Goal: Task Accomplishment & Management: Manage account settings

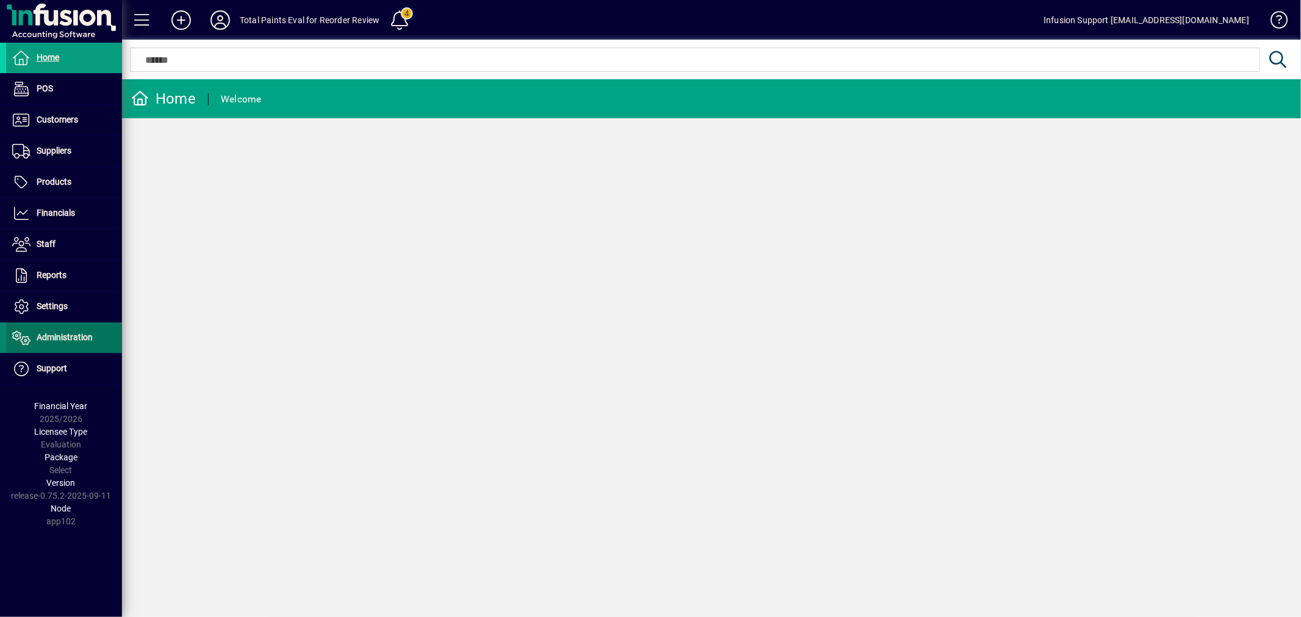
click at [49, 330] on span at bounding box center [64, 337] width 116 height 29
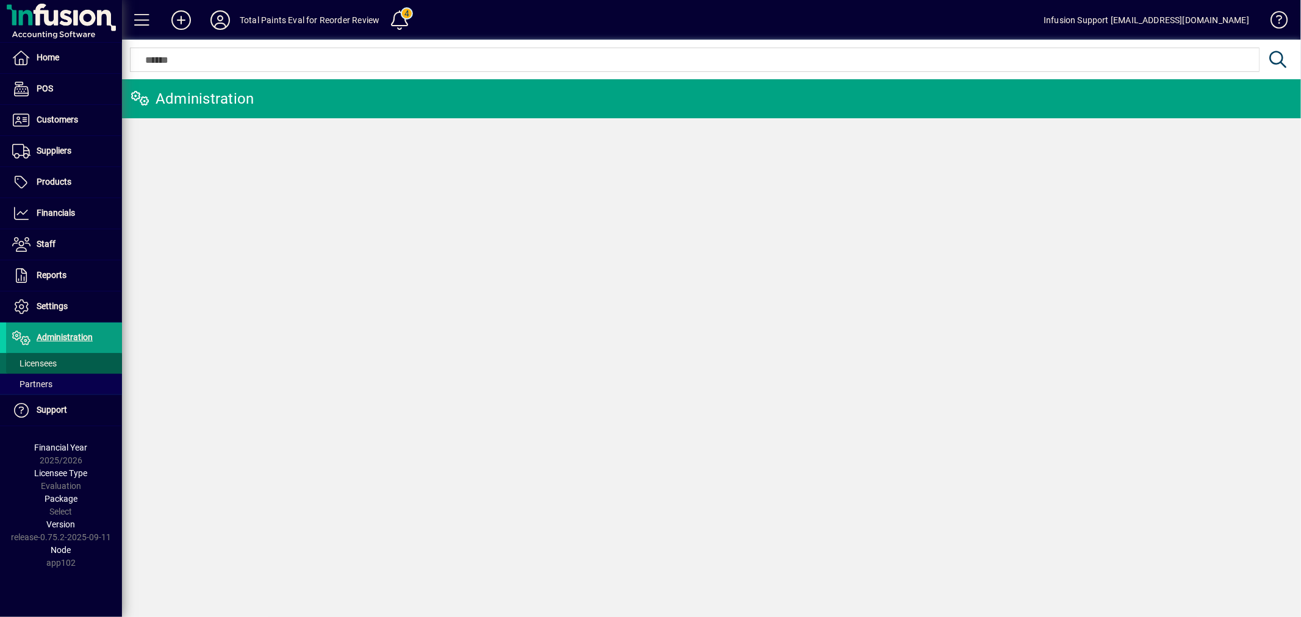
click at [49, 361] on span "Licensees" at bounding box center [34, 364] width 45 height 10
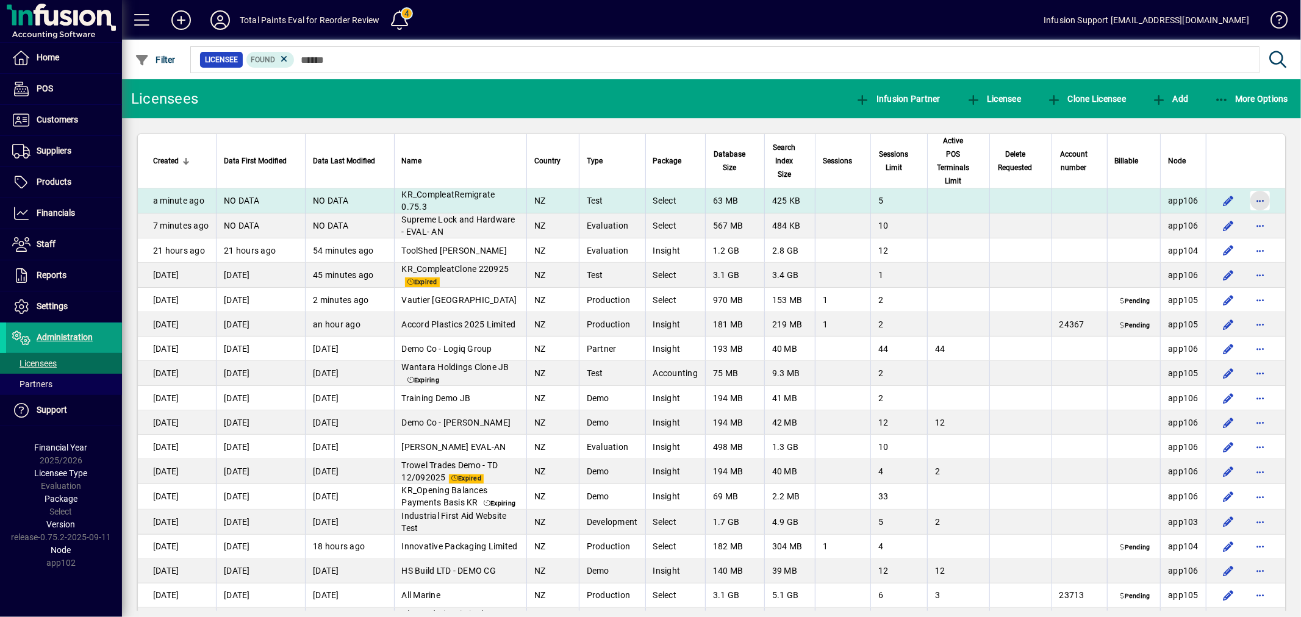
click at [1249, 198] on span "button" at bounding box center [1260, 200] width 29 height 29
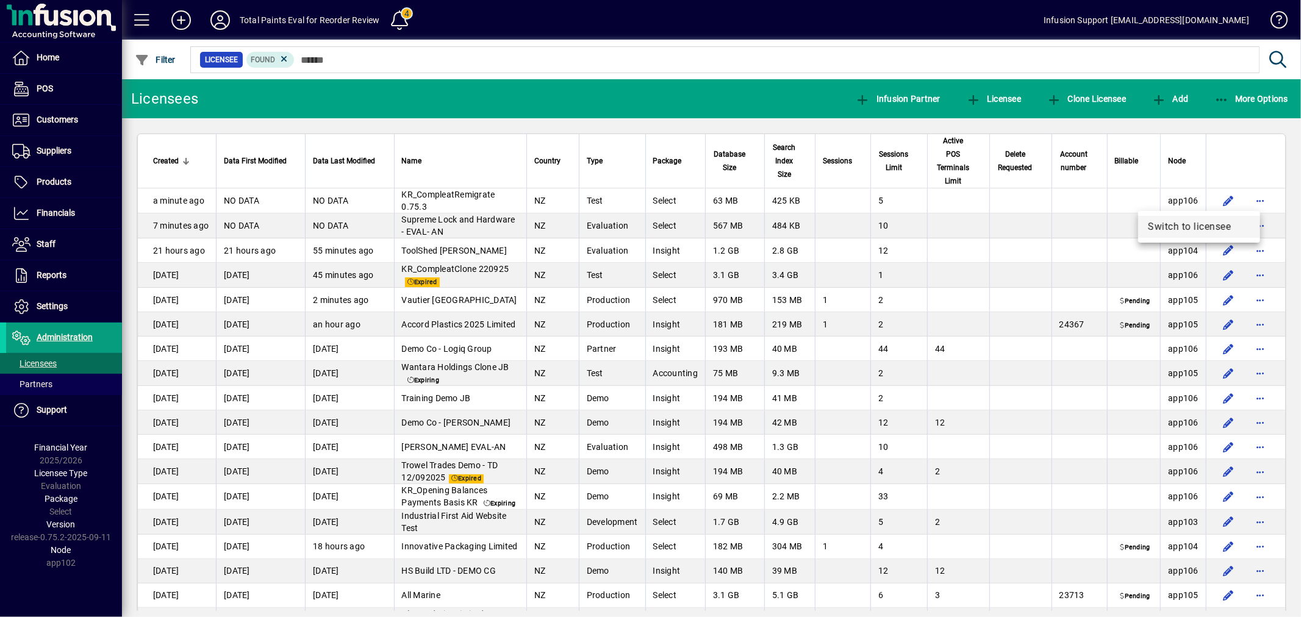
click at [1204, 226] on span "Switch to licensee" at bounding box center [1199, 227] width 103 height 15
